Goal: Task Accomplishment & Management: Complete application form

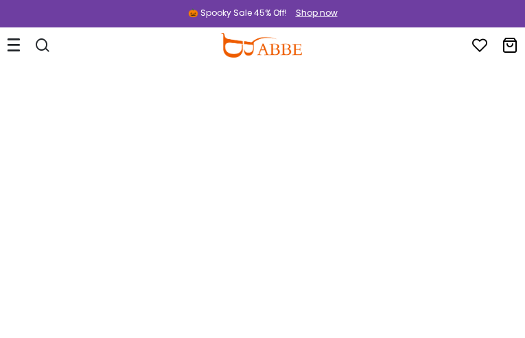
type input "*********"
type input "**********"
